Goal: Information Seeking & Learning: Learn about a topic

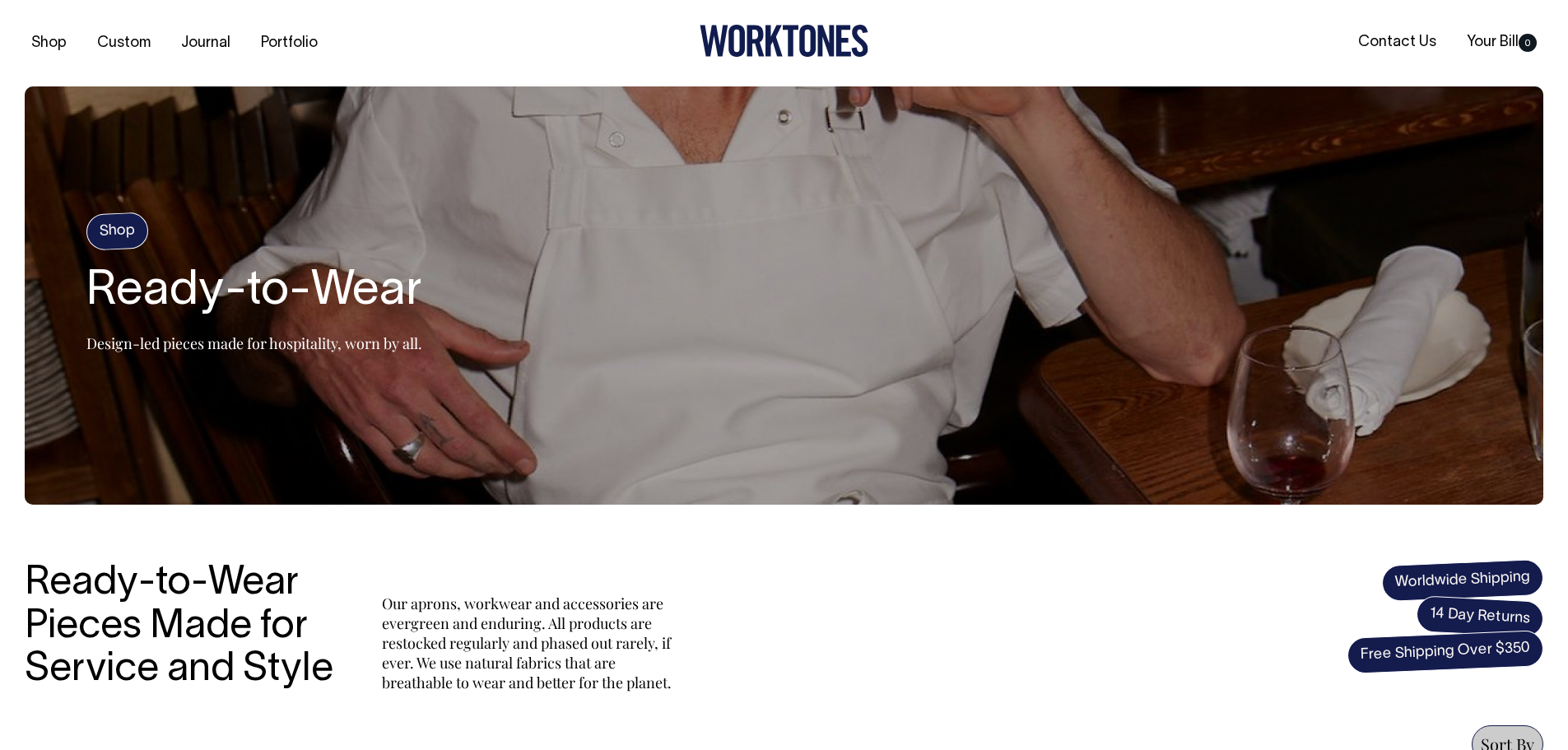
click at [803, 35] on icon at bounding box center [807, 40] width 16 height 32
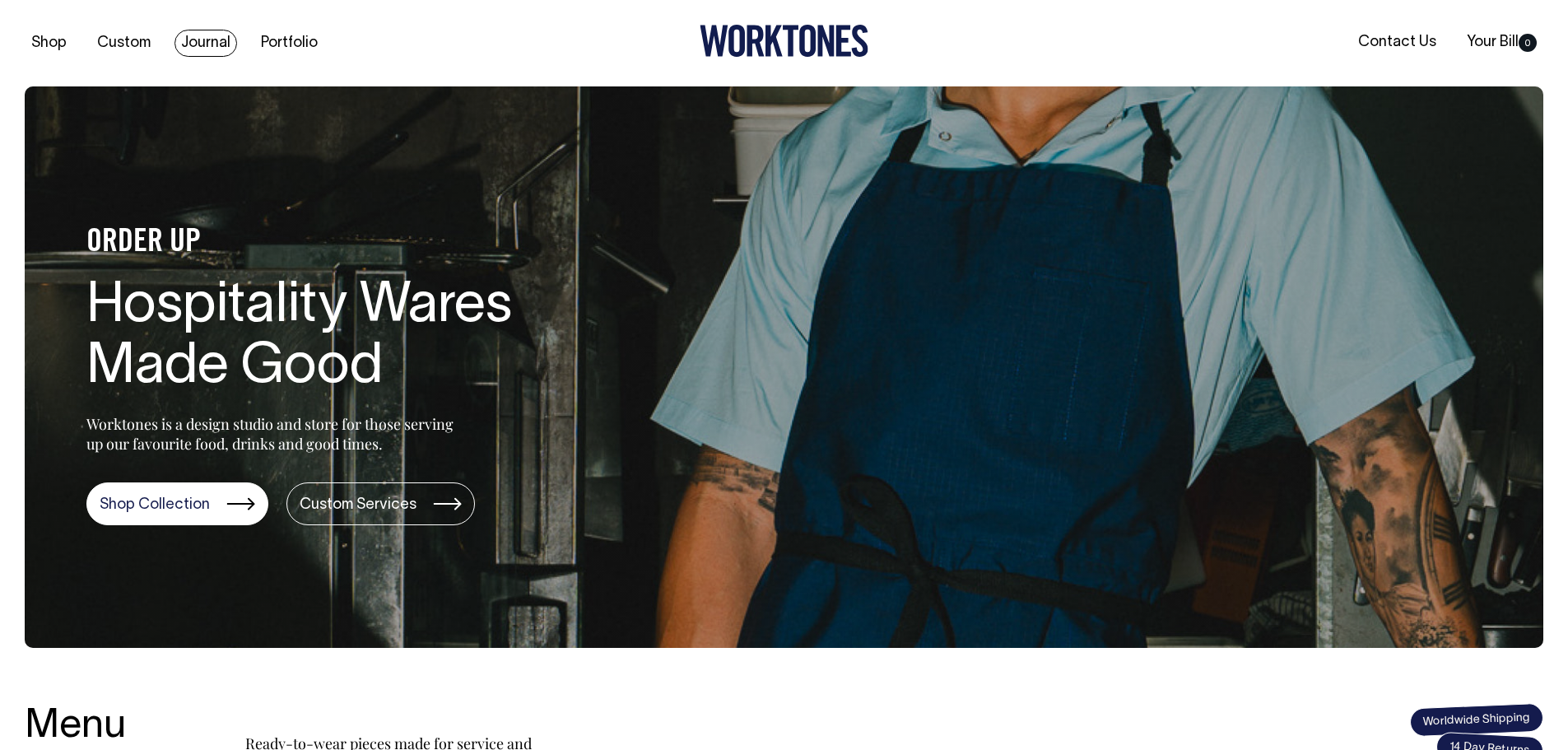
click at [194, 43] on link "Journal" at bounding box center [206, 43] width 62 height 27
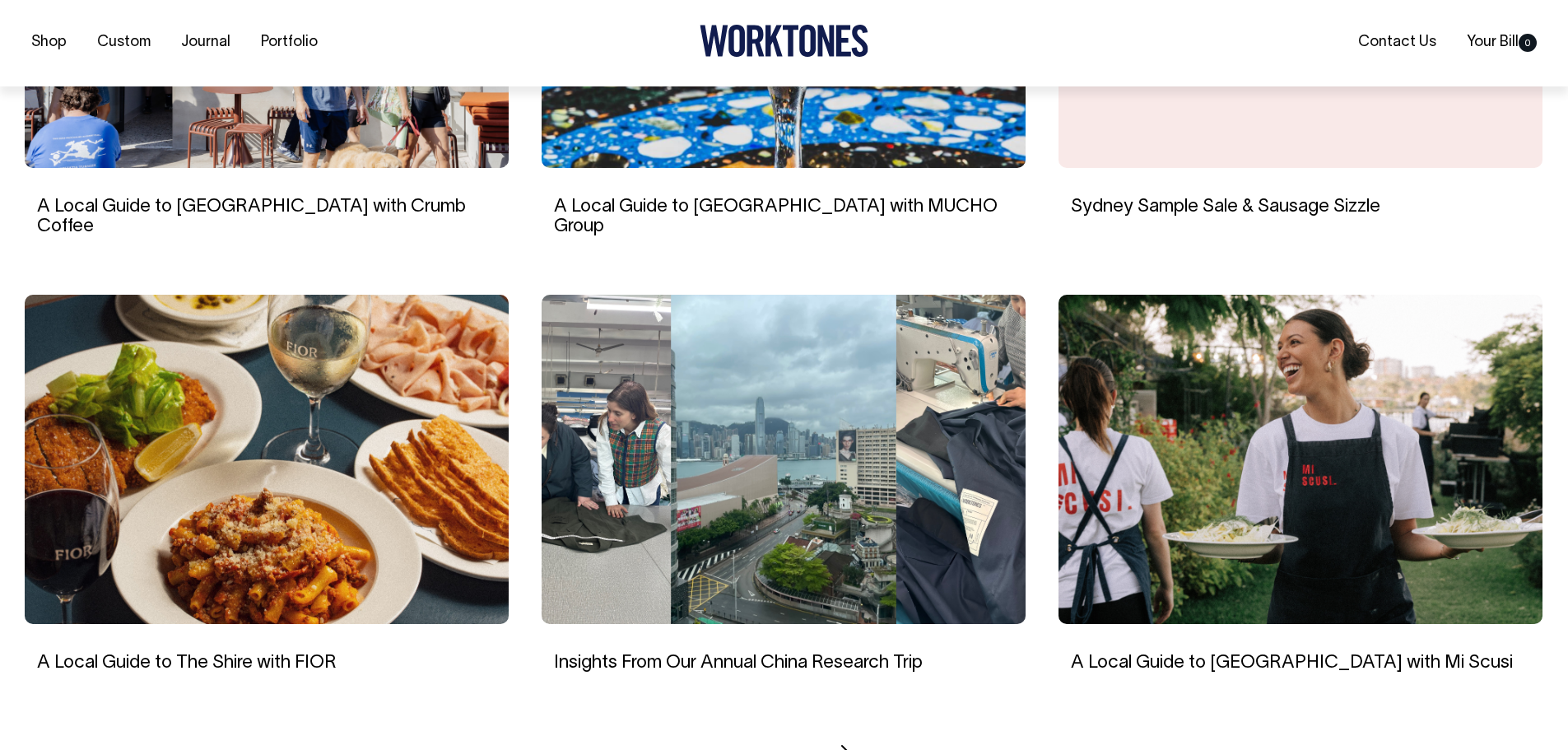
scroll to position [1318, 0]
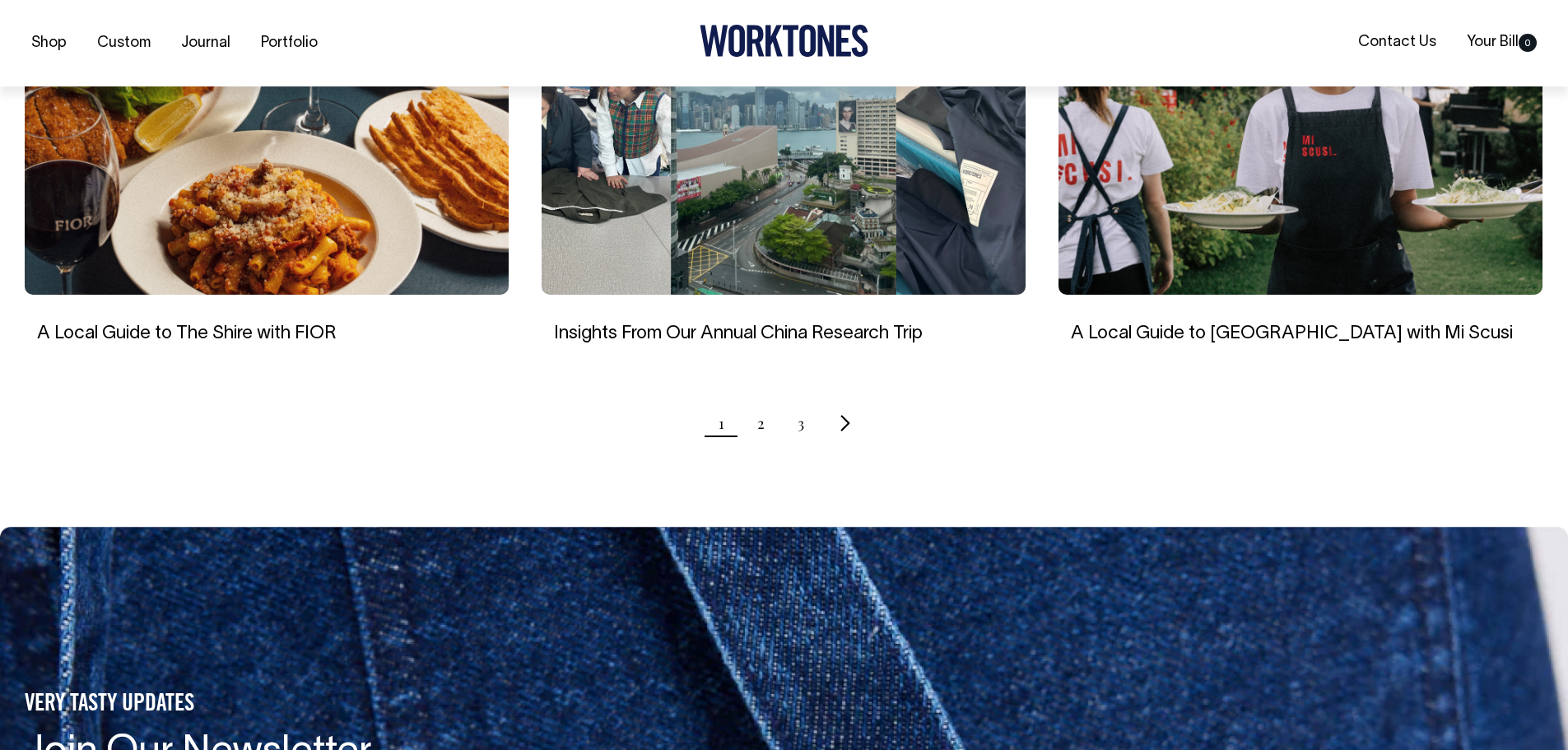
click at [844, 414] on icon "Next page" at bounding box center [845, 423] width 10 height 17
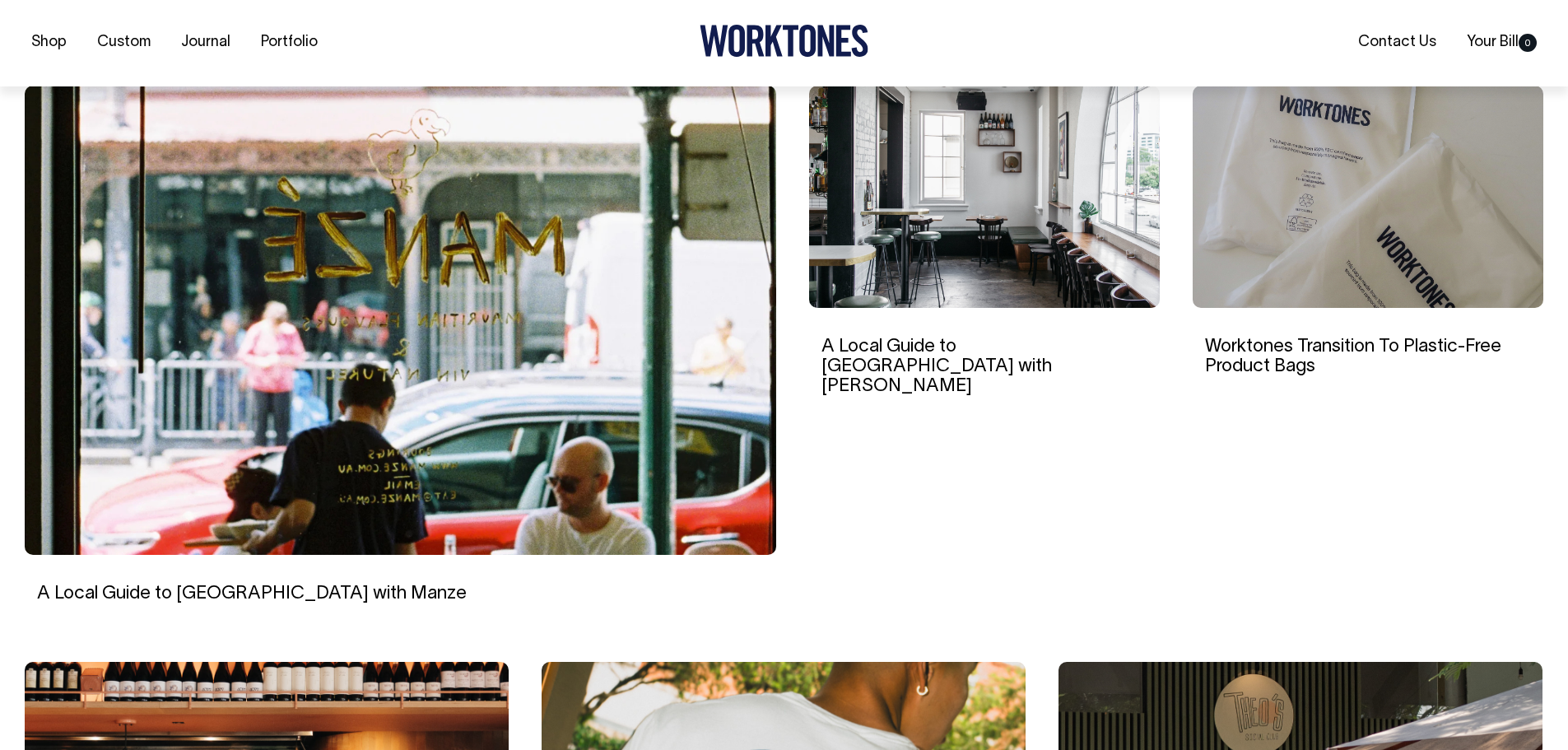
scroll to position [494, 0]
click at [582, 393] on img at bounding box center [400, 319] width 751 height 470
